Goal: Information Seeking & Learning: Check status

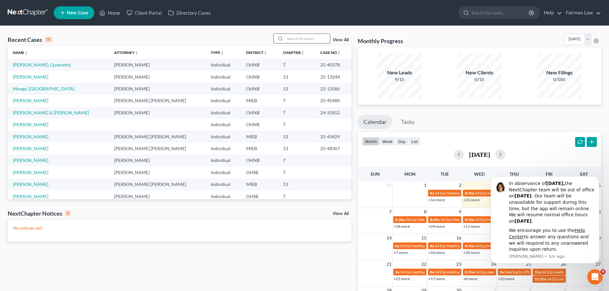
click at [311, 37] on input "search" at bounding box center [307, 38] width 45 height 9
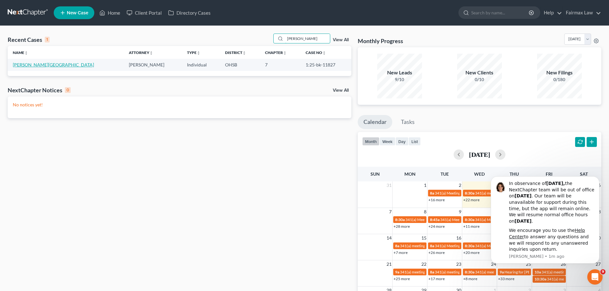
type input "[PERSON_NAME]"
click at [24, 66] on link "[PERSON_NAME][GEOGRAPHIC_DATA]" at bounding box center [53, 64] width 81 height 5
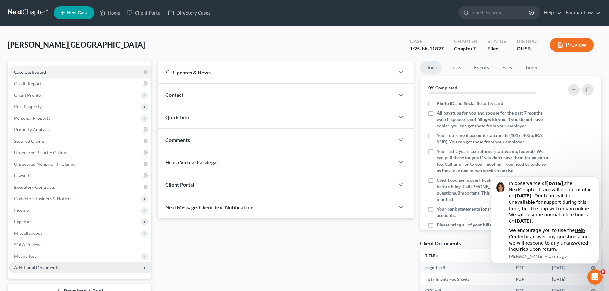
click at [82, 263] on span "Additional Documents" at bounding box center [80, 268] width 142 height 12
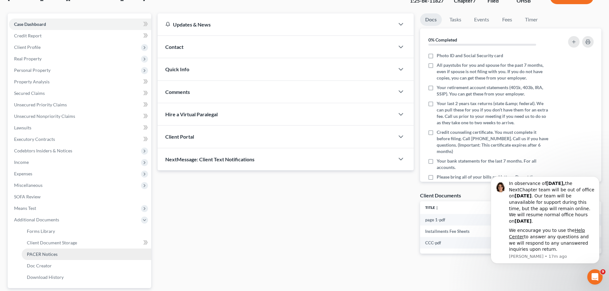
scroll to position [75, 0]
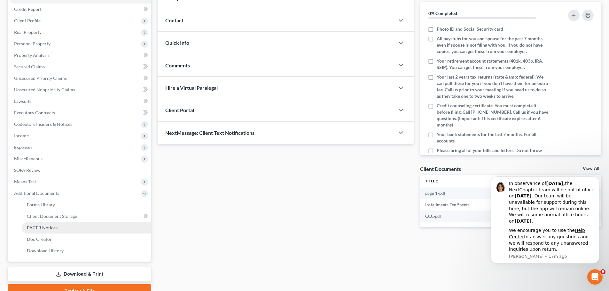
click at [62, 227] on link "PACER Notices" at bounding box center [87, 228] width 130 height 12
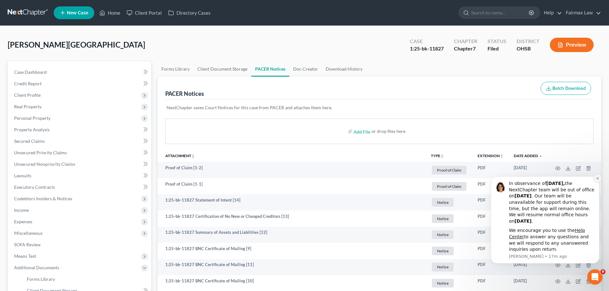
click at [597, 178] on icon "Dismiss notification" at bounding box center [598, 179] width 4 height 4
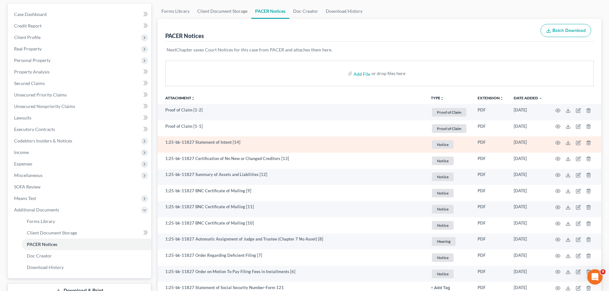
scroll to position [75, 0]
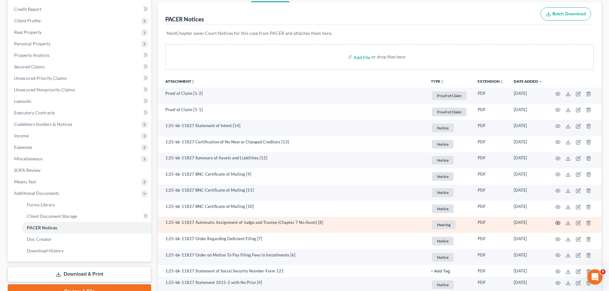
click at [557, 223] on icon "button" at bounding box center [558, 223] width 5 height 5
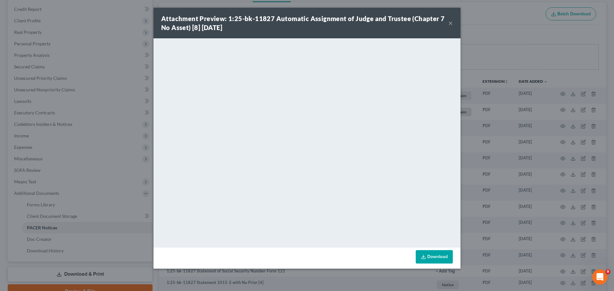
click at [532, 103] on div "Attachment Preview: 1:25-bk-11827 Automatic Assignment of Judge and Trustee (Ch…" at bounding box center [307, 145] width 614 height 291
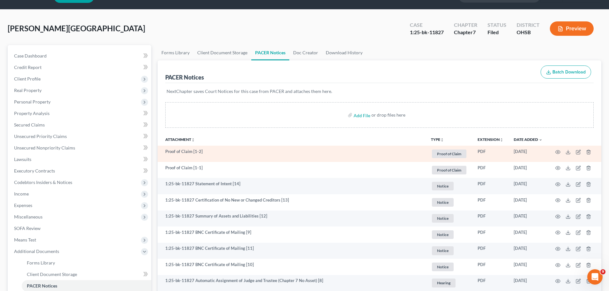
scroll to position [0, 0]
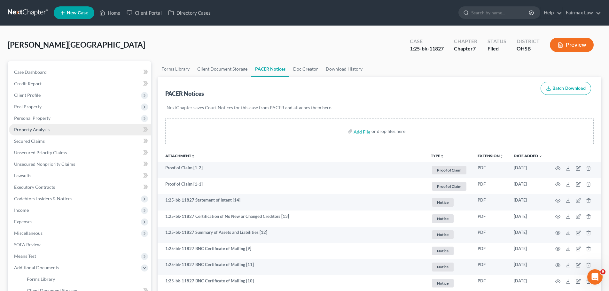
click at [44, 133] on link "Property Analysis" at bounding box center [80, 130] width 142 height 12
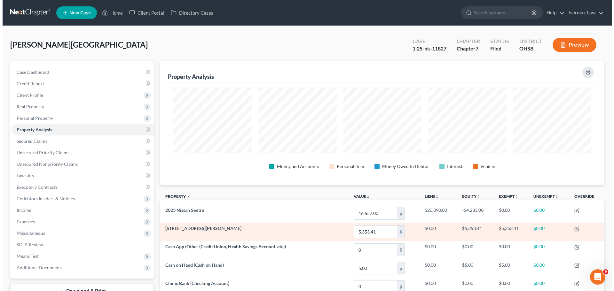
scroll to position [124, 444]
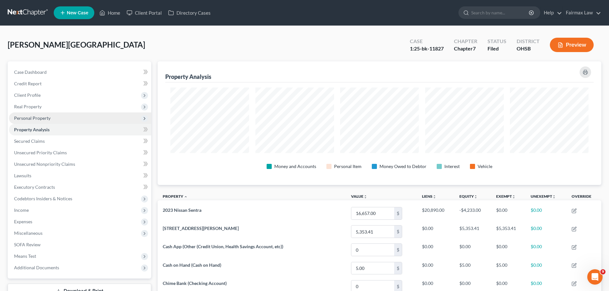
click at [33, 115] on span "Personal Property" at bounding box center [80, 119] width 142 height 12
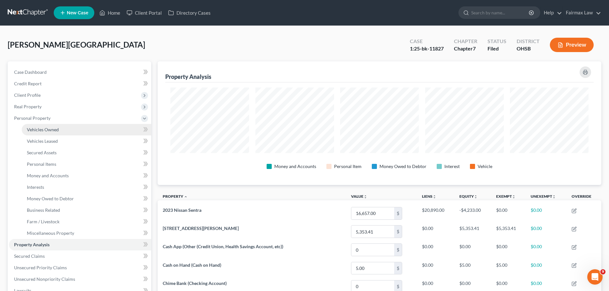
click at [38, 126] on link "Vehicles Owned" at bounding box center [87, 130] width 130 height 12
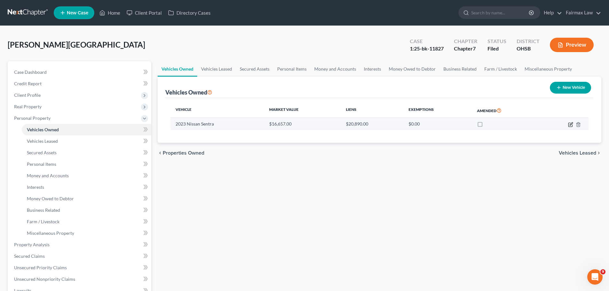
click at [571, 124] on icon "button" at bounding box center [571, 124] width 3 height 3
select select "0"
select select "3"
select select "1"
select select "0"
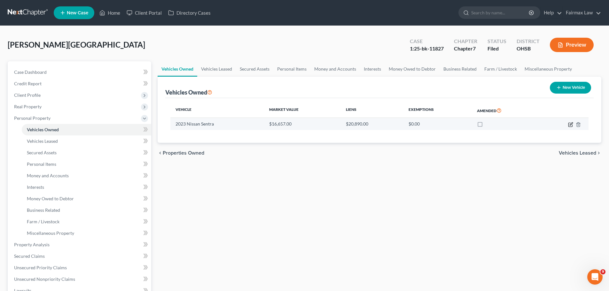
select select "36"
select select "0"
select select "2"
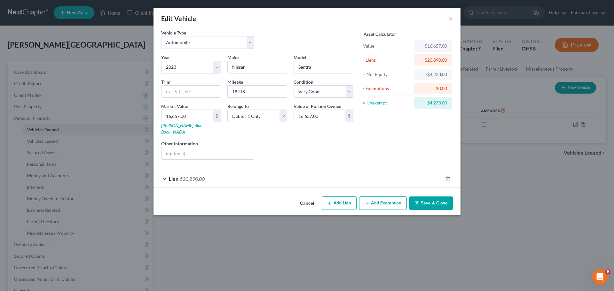
click at [233, 170] on div "Lien $20,890.00" at bounding box center [298, 178] width 289 height 17
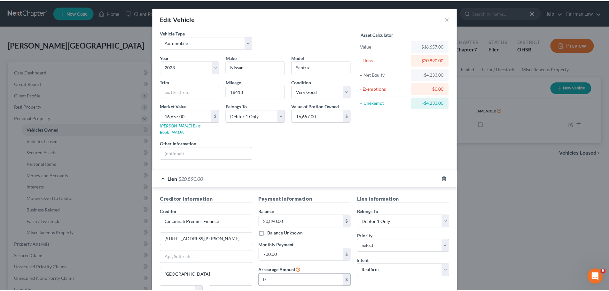
scroll to position [59, 0]
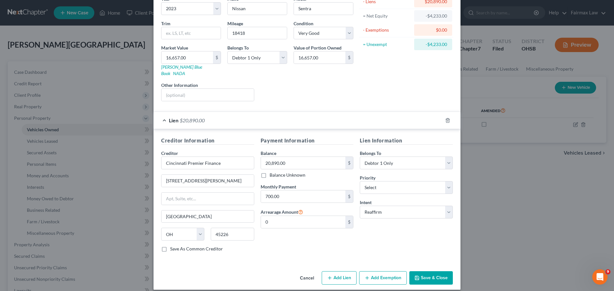
click at [310, 273] on button "Cancel" at bounding box center [307, 278] width 24 height 13
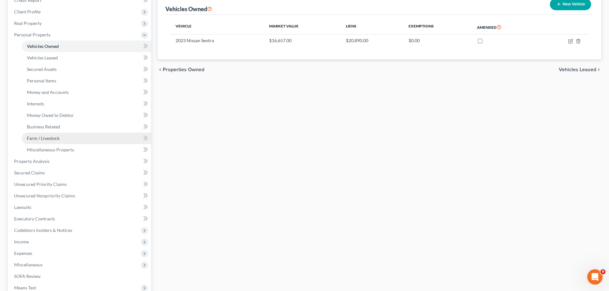
scroll to position [149, 0]
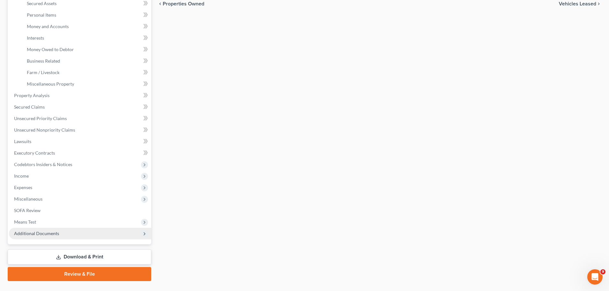
click at [47, 239] on span "Additional Documents" at bounding box center [80, 234] width 142 height 12
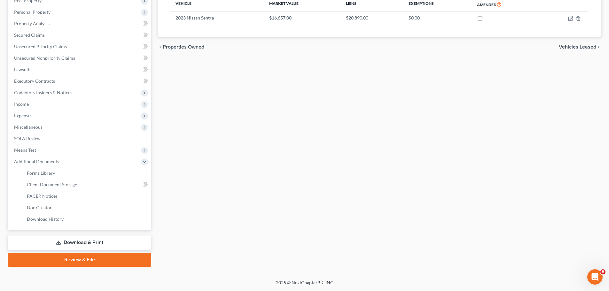
scroll to position [106, 0]
click at [56, 197] on span "PACER Notices" at bounding box center [42, 196] width 31 height 5
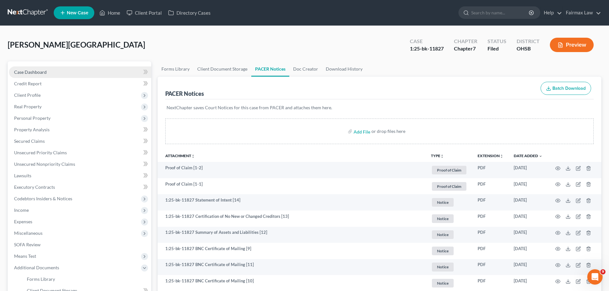
click at [36, 67] on link "Case Dashboard" at bounding box center [80, 73] width 142 height 12
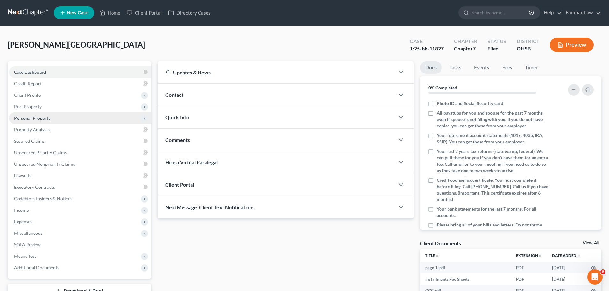
click at [37, 119] on span "Personal Property" at bounding box center [32, 117] width 36 height 5
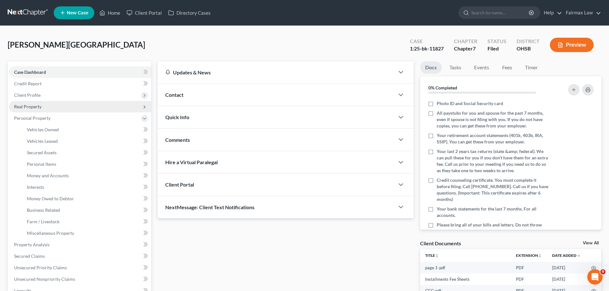
click at [28, 104] on span "Real Property" at bounding box center [28, 106] width 28 height 5
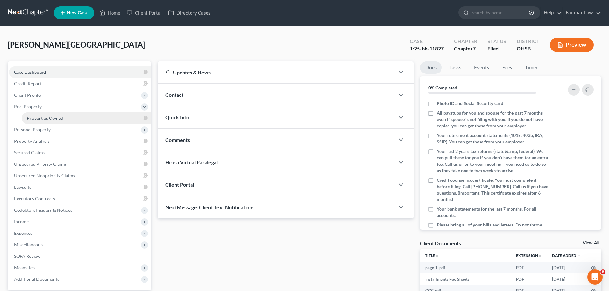
click at [26, 113] on link "Properties Owned" at bounding box center [87, 119] width 130 height 12
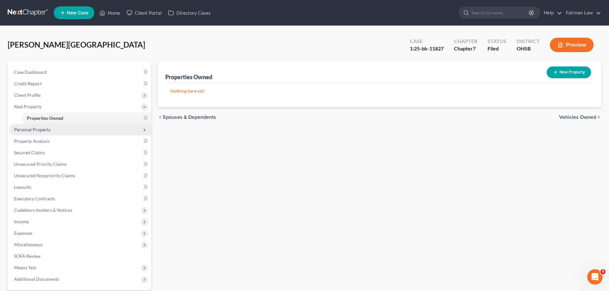
click at [40, 125] on span "Personal Property" at bounding box center [80, 130] width 142 height 12
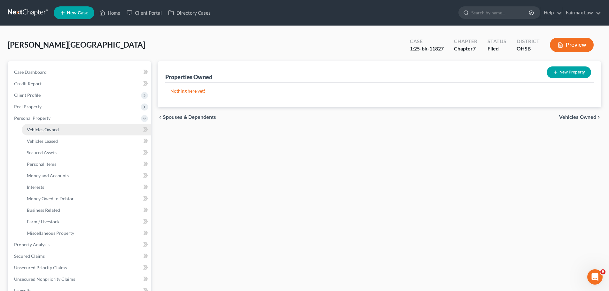
click at [45, 132] on span "Vehicles Owned" at bounding box center [43, 129] width 32 height 5
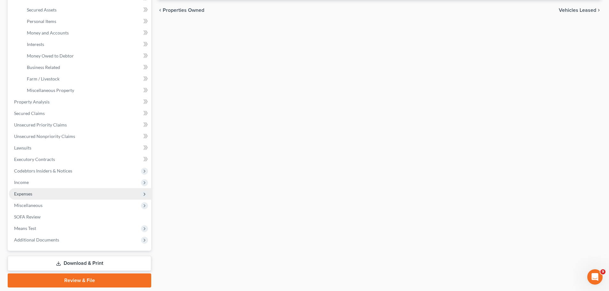
scroll to position [149, 0]
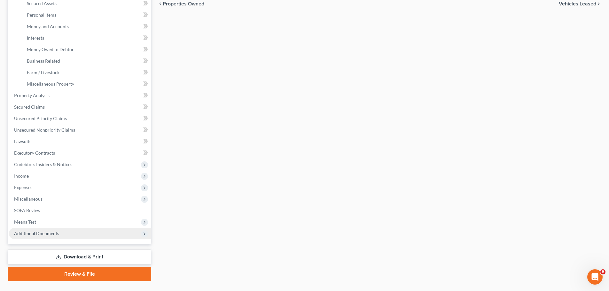
click at [58, 238] on span "Additional Documents" at bounding box center [80, 234] width 142 height 12
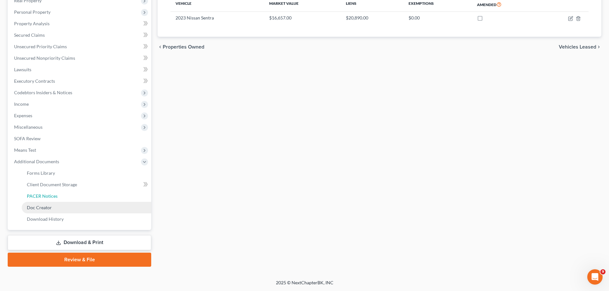
drag, startPoint x: 61, startPoint y: 199, endPoint x: 135, endPoint y: 204, distance: 73.7
click at [61, 199] on link "PACER Notices" at bounding box center [87, 197] width 130 height 12
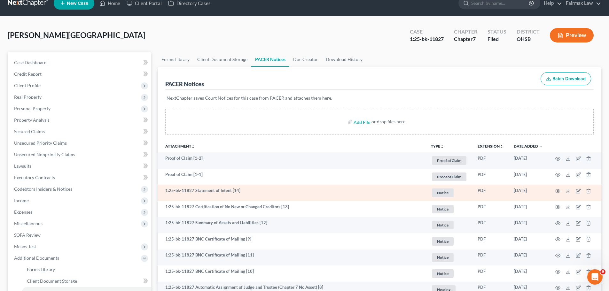
scroll to position [75, 0]
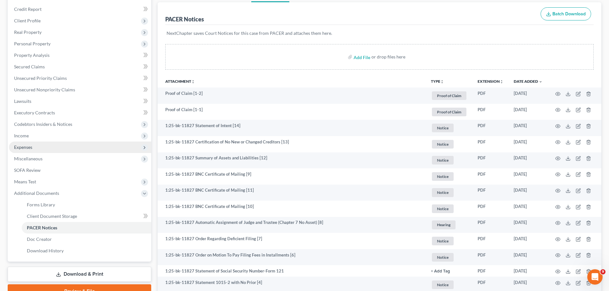
click at [51, 145] on span "Expenses" at bounding box center [80, 148] width 142 height 12
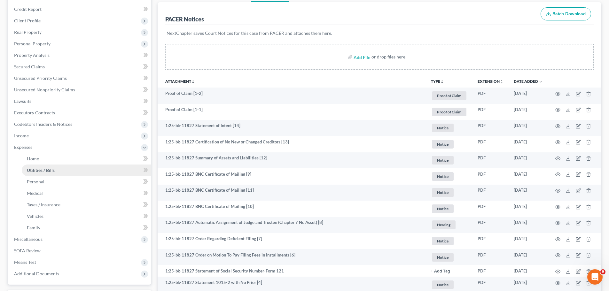
click at [49, 175] on link "Utilities / Bills" at bounding box center [87, 171] width 130 height 12
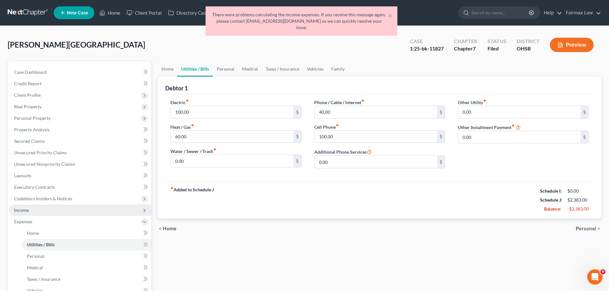
click at [56, 211] on span "Income" at bounding box center [80, 211] width 142 height 12
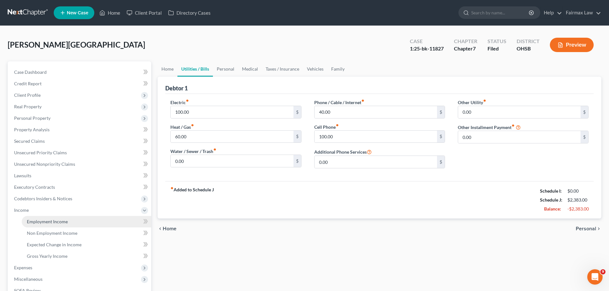
click at [54, 218] on link "Employment Income" at bounding box center [87, 222] width 130 height 12
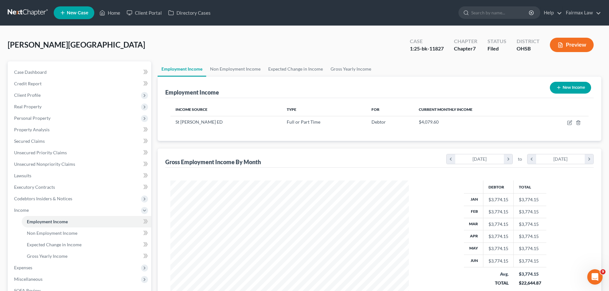
scroll to position [75, 0]
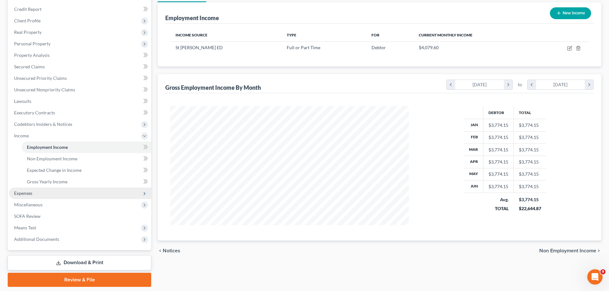
click at [58, 189] on span "Expenses" at bounding box center [80, 194] width 142 height 12
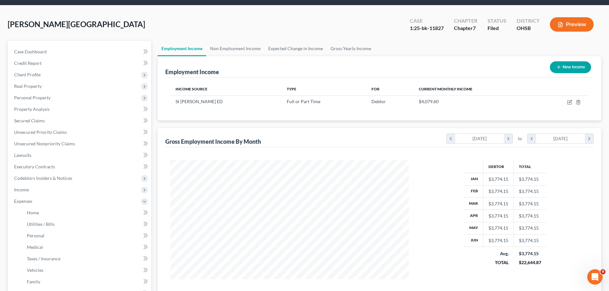
scroll to position [0, 0]
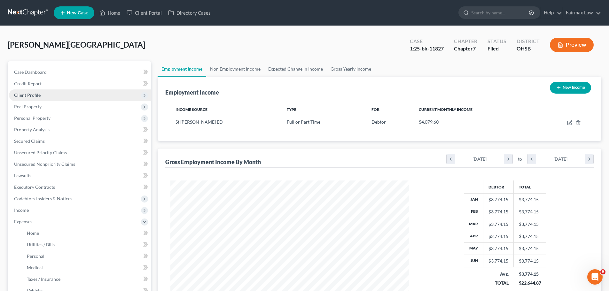
click at [24, 91] on span "Client Profile" at bounding box center [80, 96] width 142 height 12
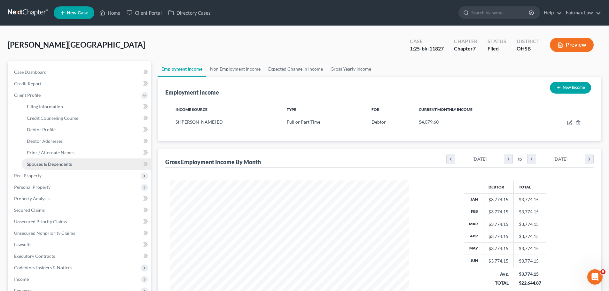
click at [44, 164] on span "Spouses & Dependents" at bounding box center [49, 164] width 45 height 5
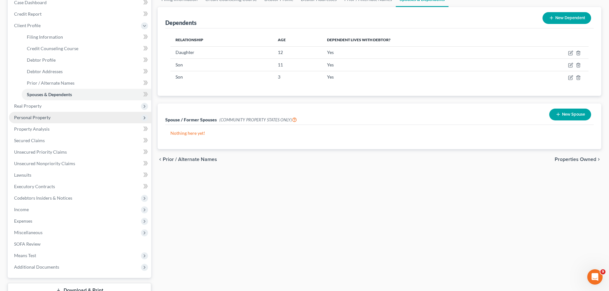
scroll to position [43, 0]
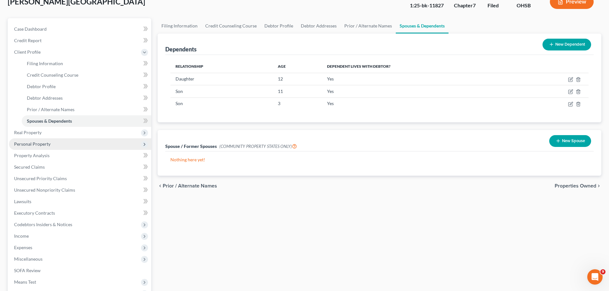
click at [48, 145] on span "Personal Property" at bounding box center [32, 143] width 36 height 5
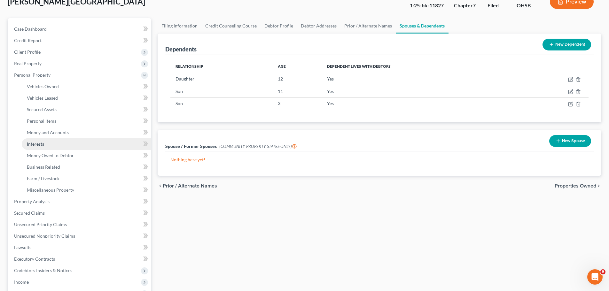
click at [51, 149] on link "Interests" at bounding box center [87, 144] width 130 height 12
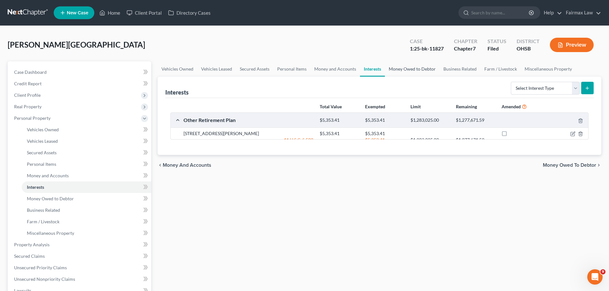
click at [417, 71] on link "Money Owed to Debtor" at bounding box center [412, 68] width 55 height 15
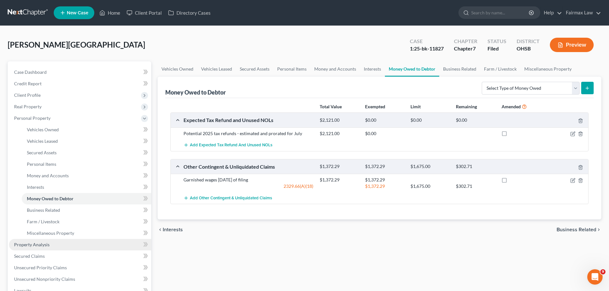
click at [49, 248] on link "Property Analysis" at bounding box center [80, 245] width 142 height 12
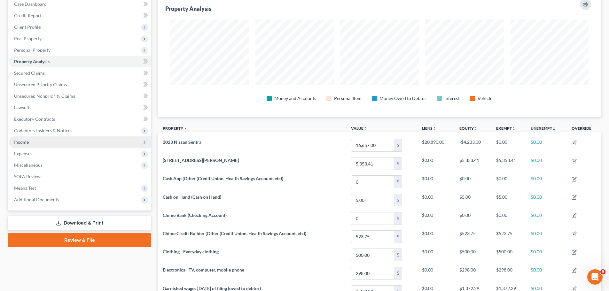
scroll to position [149, 0]
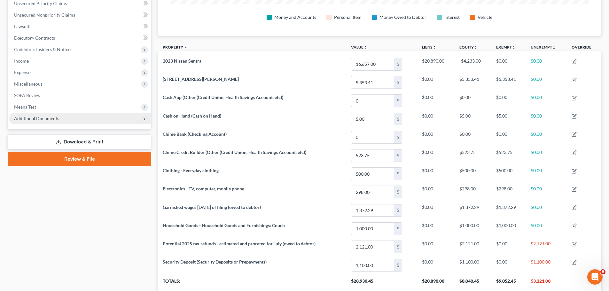
click at [83, 115] on span "Additional Documents" at bounding box center [80, 119] width 142 height 12
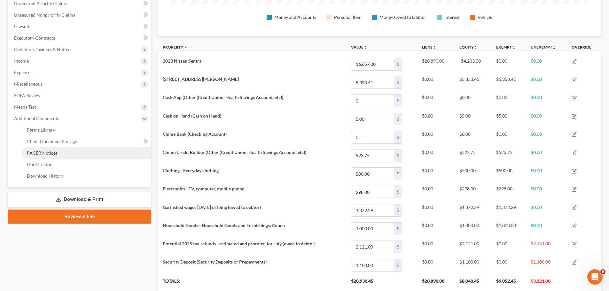
click at [40, 153] on span "PACER Notices" at bounding box center [42, 152] width 31 height 5
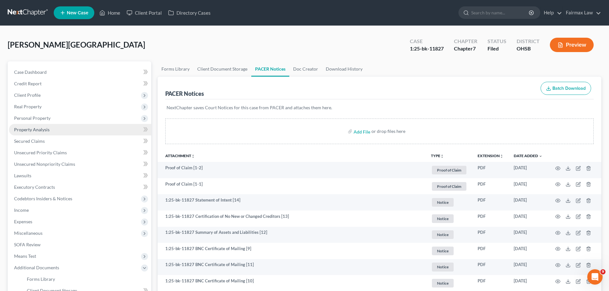
click at [32, 133] on link "Property Analysis" at bounding box center [80, 130] width 142 height 12
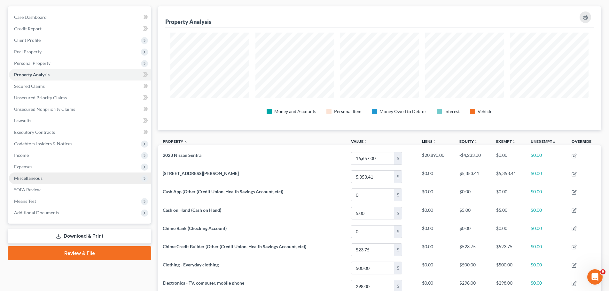
scroll to position [46, 0]
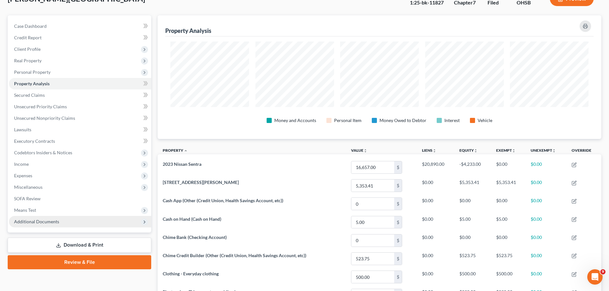
click at [28, 220] on span "Additional Documents" at bounding box center [36, 221] width 45 height 5
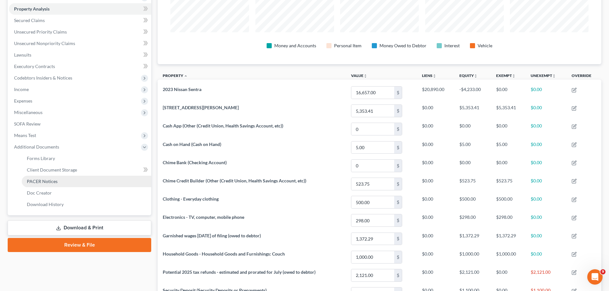
click at [53, 186] on link "PACER Notices" at bounding box center [87, 182] width 130 height 12
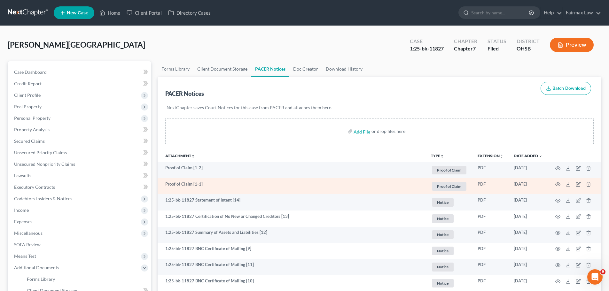
scroll to position [75, 0]
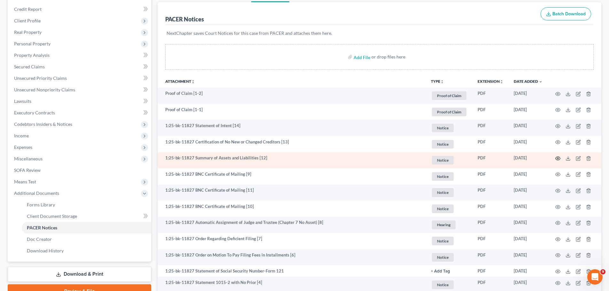
click at [558, 159] on circle "button" at bounding box center [558, 158] width 1 height 1
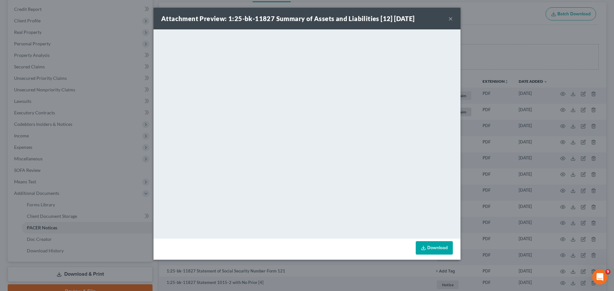
click at [489, 140] on div "Attachment Preview: 1:25-bk-11827 Summary of Assets and Liabilities [12] 08/12/…" at bounding box center [307, 145] width 614 height 291
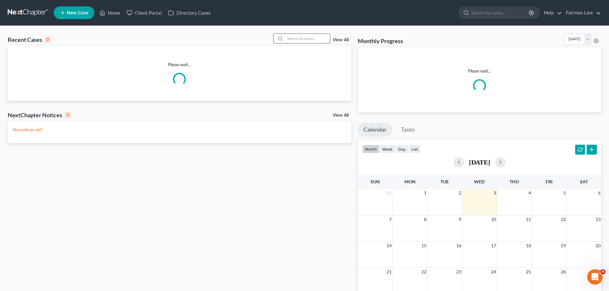
click at [311, 35] on input "search" at bounding box center [307, 38] width 45 height 9
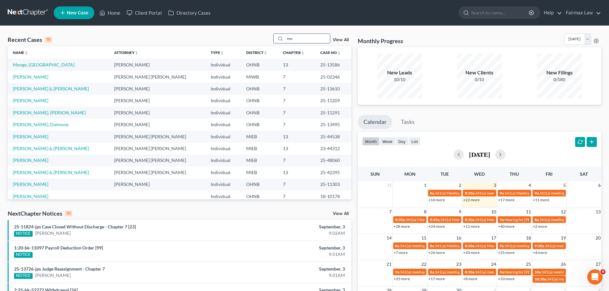
type input "m"
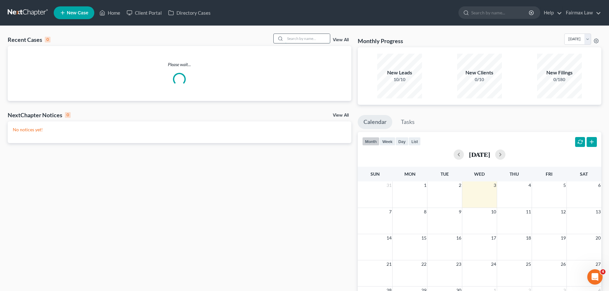
click at [316, 39] on input "search" at bounding box center [307, 38] width 45 height 9
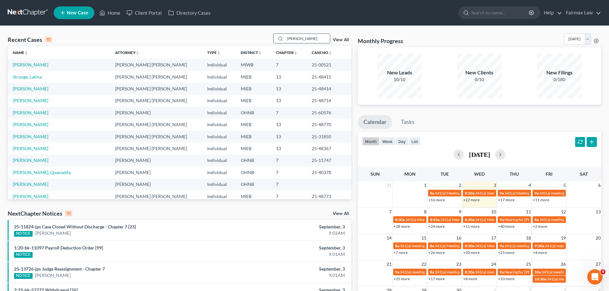
type input "jacobs"
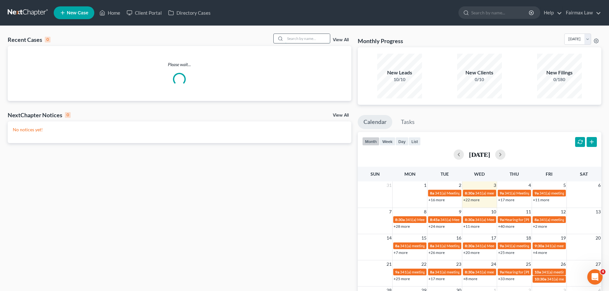
click at [309, 41] on input "search" at bounding box center [307, 38] width 45 height 9
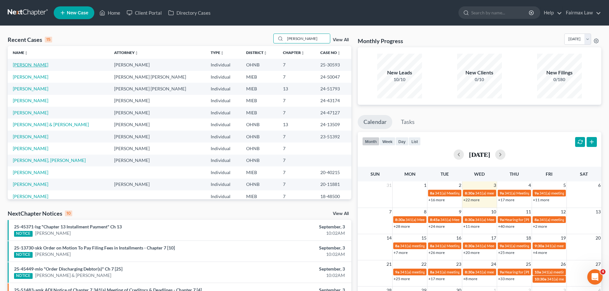
type input "jenkins"
click at [31, 66] on link "Jenkins, Jennifer" at bounding box center [31, 64] width 36 height 5
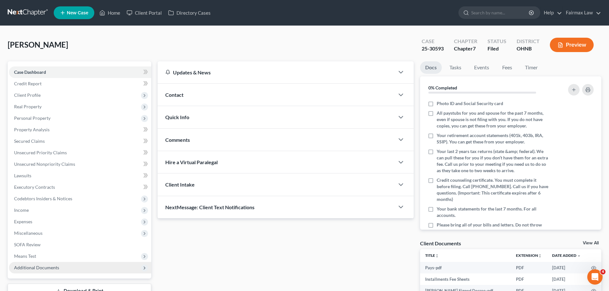
click at [68, 267] on span "Additional Documents" at bounding box center [80, 268] width 142 height 12
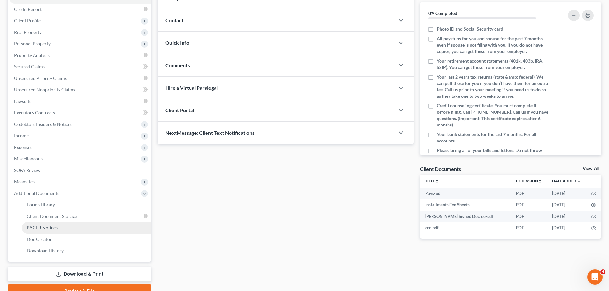
click at [51, 229] on span "PACER Notices" at bounding box center [42, 227] width 31 height 5
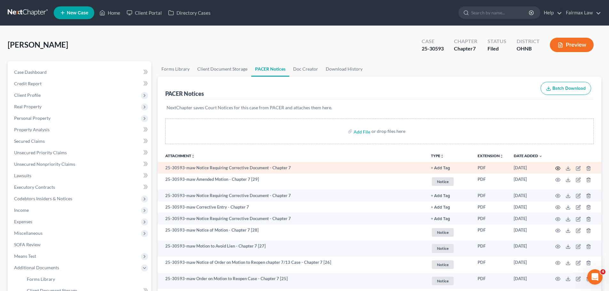
click at [556, 169] on icon "button" at bounding box center [558, 168] width 5 height 5
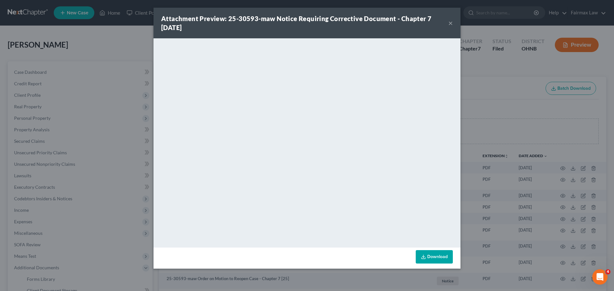
click at [487, 91] on div "Attachment Preview: 25-30593-maw Notice Requiring Corrective Document - Chapter…" at bounding box center [307, 145] width 614 height 291
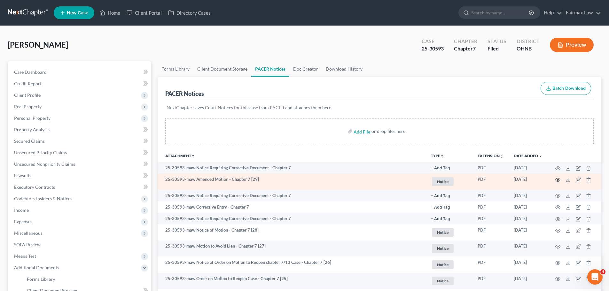
click at [557, 179] on icon "button" at bounding box center [558, 180] width 5 height 5
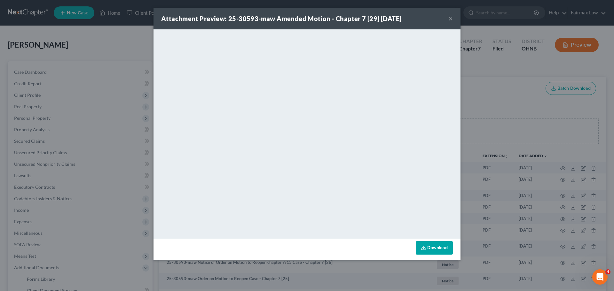
click at [467, 110] on div "Attachment Preview: 25-30593-maw Amended Motion - Chapter 7 [29] 08/22/2025 × <…" at bounding box center [307, 145] width 614 height 291
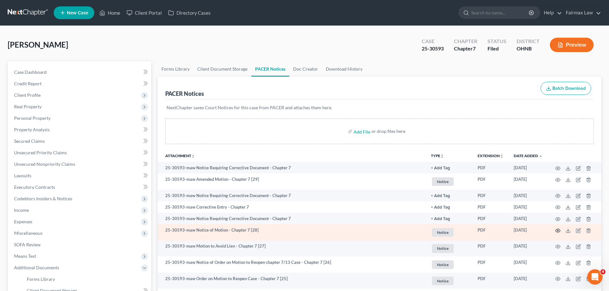
click at [557, 231] on icon "button" at bounding box center [558, 230] width 5 height 5
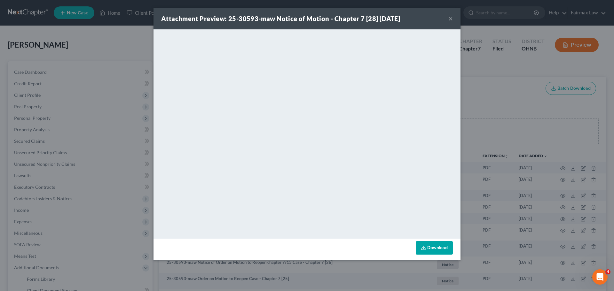
click at [486, 119] on div "Attachment Preview: 25-30593-maw Notice of Motion - Chapter 7 [28] 08/21/2025 ×…" at bounding box center [307, 145] width 614 height 291
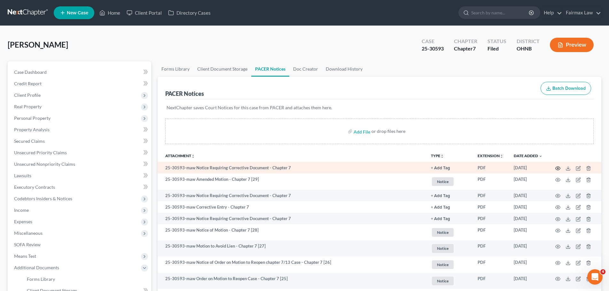
click at [560, 169] on icon "button" at bounding box center [558, 169] width 5 height 4
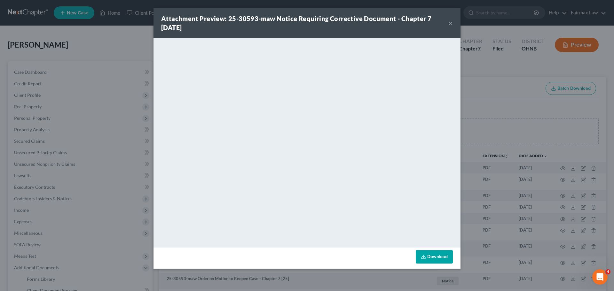
click at [534, 180] on div "Attachment Preview: 25-30593-maw Notice Requiring Corrective Document - Chapter…" at bounding box center [307, 145] width 614 height 291
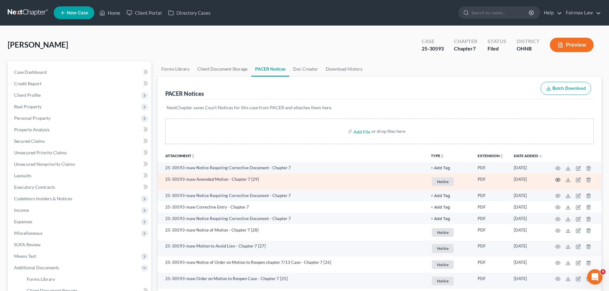
click at [557, 178] on icon "button" at bounding box center [558, 180] width 5 height 5
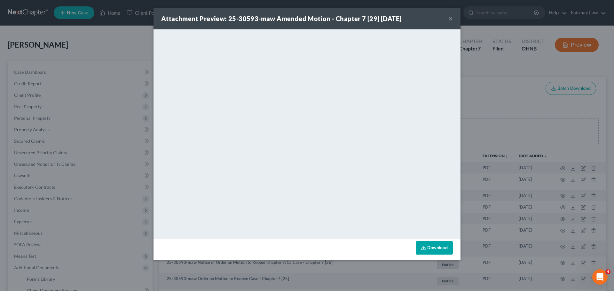
click at [452, 19] on button "×" at bounding box center [450, 19] width 4 height 8
